Goal: Task Accomplishment & Management: Use online tool/utility

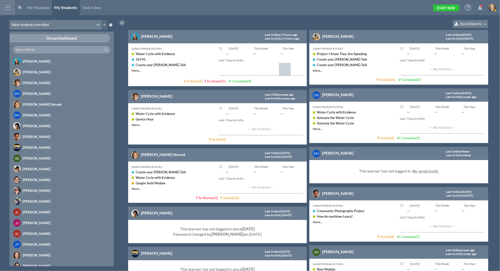
click at [8, 6] on div at bounding box center [7, 7] width 15 height 15
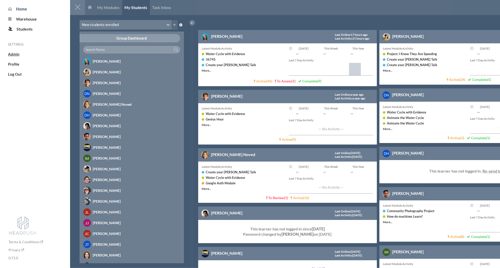
click at [16, 56] on span "Admin" at bounding box center [14, 54] width 12 height 5
select select "20"
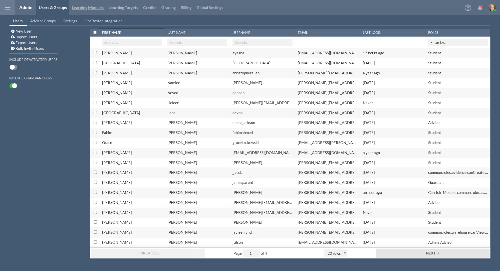
click at [79, 9] on link "Learning Modules" at bounding box center [87, 7] width 37 height 15
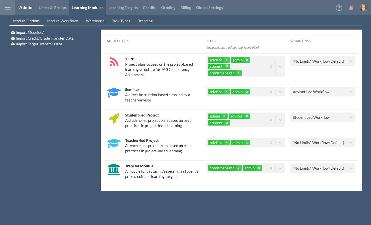
click at [298, 26] on div "Module Options Module Workflows Warehouse Task Types Branding Import Module(s) …" at bounding box center [185, 118] width 371 height 205
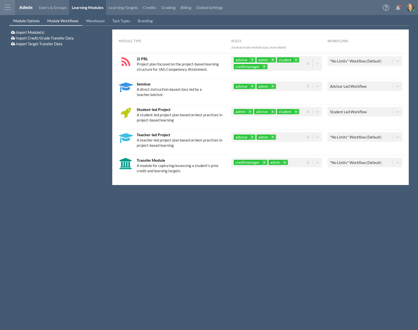
click at [59, 20] on span "Module Workflows" at bounding box center [62, 21] width 31 height 5
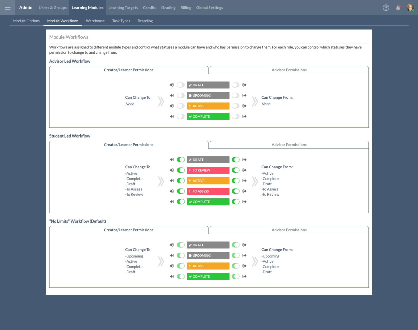
click at [254, 67] on li "Advisor Permissions" at bounding box center [289, 70] width 159 height 8
click at [161, 69] on li "Creator/Learner Permissions" at bounding box center [128, 70] width 159 height 8
click at [240, 146] on li "Advisor Permissions" at bounding box center [289, 145] width 159 height 8
click at [179, 142] on li "Creator/Learner Permissions" at bounding box center [128, 145] width 159 height 8
click at [23, 21] on span "Module Options" at bounding box center [26, 21] width 27 height 5
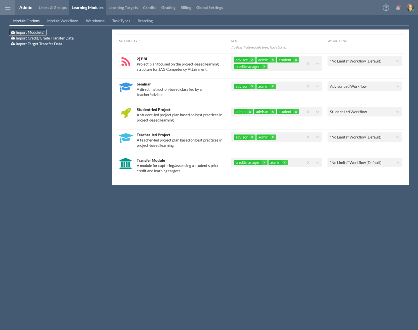
click at [37, 31] on span "Import Module(s)" at bounding box center [30, 32] width 29 height 5
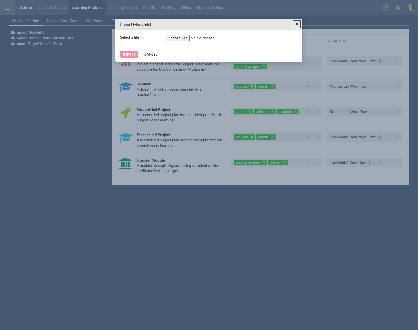
click at [297, 25] on span "×" at bounding box center [296, 24] width 3 height 6
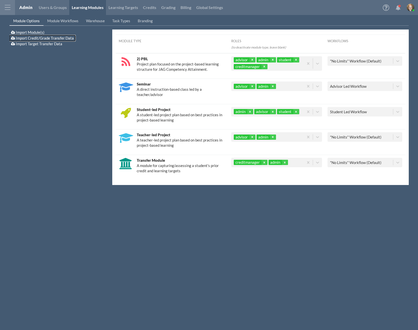
click at [34, 38] on span "Import Credit/Grade Transfer Data" at bounding box center [45, 38] width 58 height 5
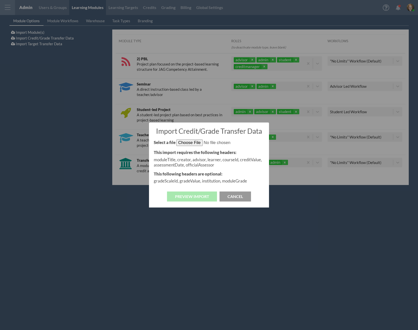
click at [233, 196] on button "Cancel" at bounding box center [236, 197] width 32 height 10
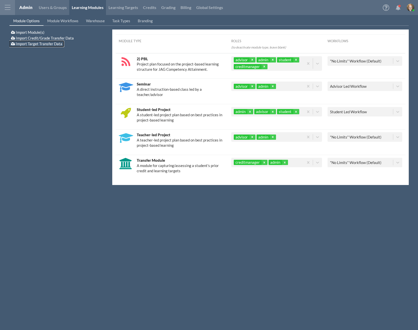
click at [33, 45] on span "Import Target Transfer Data" at bounding box center [39, 44] width 47 height 5
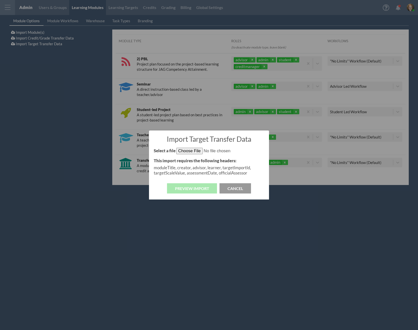
click at [239, 188] on button "Cancel" at bounding box center [236, 188] width 32 height 10
